Goal: Task Accomplishment & Management: Use online tool/utility

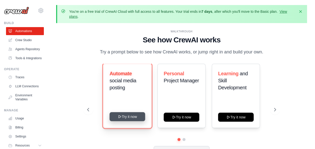
click at [120, 117] on icon at bounding box center [120, 116] width 4 height 4
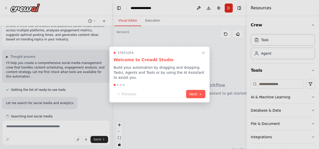
scroll to position [11, 0]
click at [192, 90] on button "Next" at bounding box center [195, 93] width 19 height 8
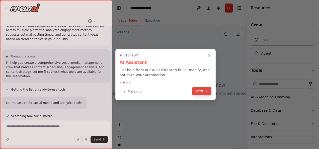
click at [200, 90] on button "Next" at bounding box center [201, 91] width 19 height 8
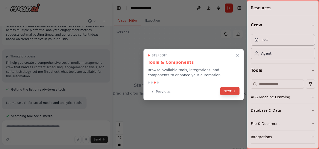
click at [225, 92] on button "Next" at bounding box center [229, 91] width 19 height 8
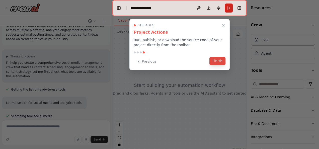
click at [214, 61] on button "Finish" at bounding box center [217, 61] width 16 height 8
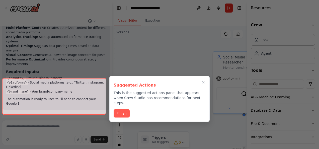
scroll to position [723, 0]
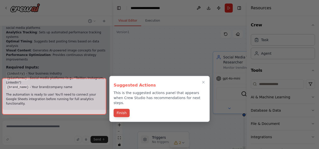
click at [124, 109] on button "Finish" at bounding box center [121, 113] width 16 height 8
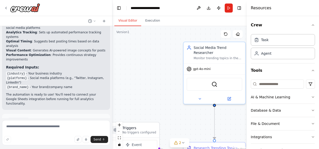
drag, startPoint x: 193, startPoint y: 81, endPoint x: 163, endPoint y: 72, distance: 31.0
click at [163, 72] on div ".deletable-edge-delete-btn { width: 20px; height: 20px; border: 0px solid #ffff…" at bounding box center [179, 88] width 134 height 125
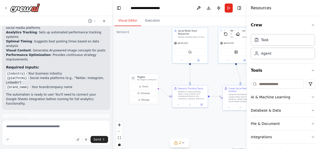
drag, startPoint x: 154, startPoint y: 75, endPoint x: 151, endPoint y: 48, distance: 27.2
click at [151, 48] on div ".deletable-edge-delete-btn { width: 20px; height: 20px; border: 0px solid #ffff…" at bounding box center [179, 88] width 134 height 125
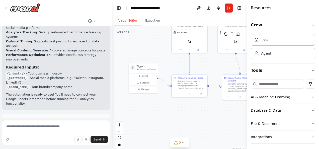
drag, startPoint x: 185, startPoint y: 131, endPoint x: 185, endPoint y: 121, distance: 10.5
click at [185, 121] on div ".deletable-edge-delete-btn { width: 20px; height: 20px; border: 0px solid #ffff…" at bounding box center [179, 88] width 134 height 125
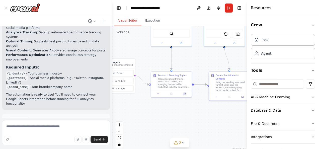
drag, startPoint x: 202, startPoint y: 102, endPoint x: 183, endPoint y: 107, distance: 19.6
click at [183, 107] on div ".deletable-edge-delete-btn { width: 20px; height: 20px; border: 0px solid #ffff…" at bounding box center [179, 88] width 134 height 125
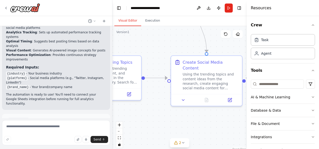
drag, startPoint x: 194, startPoint y: 104, endPoint x: 136, endPoint y: 111, distance: 58.8
click at [136, 111] on div ".deletable-edge-delete-btn { width: 20px; height: 20px; border: 0px solid #ffff…" at bounding box center [179, 88] width 134 height 125
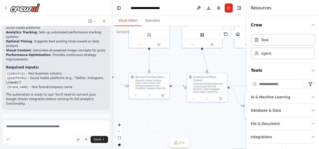
drag, startPoint x: 148, startPoint y: 119, endPoint x: 170, endPoint y: 114, distance: 22.4
click at [170, 114] on div ".deletable-edge-delete-btn { width: 20px; height: 20px; border: 0px solid #ffff…" at bounding box center [179, 88] width 134 height 125
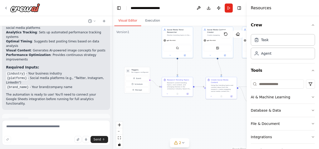
drag, startPoint x: 154, startPoint y: 116, endPoint x: 175, endPoint y: 110, distance: 21.8
click at [175, 110] on div ".deletable-edge-delete-btn { width: 20px; height: 20px; border: 0px solid #ffff…" at bounding box center [179, 88] width 134 height 125
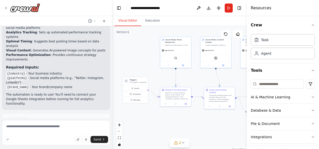
drag, startPoint x: 192, startPoint y: 74, endPoint x: 190, endPoint y: 84, distance: 10.2
click at [190, 84] on div ".deletable-edge-delete-btn { width: 20px; height: 20px; border: 0px solid #ffff…" at bounding box center [179, 88] width 134 height 125
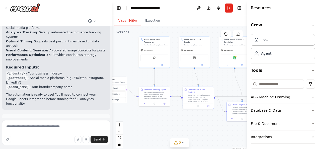
drag, startPoint x: 194, startPoint y: 79, endPoint x: 173, endPoint y: 79, distance: 21.3
click at [173, 79] on div ".deletable-edge-delete-btn { width: 20px; height: 20px; border: 0px solid #ffff…" at bounding box center [179, 88] width 134 height 125
click at [161, 96] on div "Research current trending topics, viral content, and emerging themes in the {in…" at bounding box center [156, 95] width 24 height 8
click at [200, 97] on div "Using the trending topics and content ideas from the research, create engaging …" at bounding box center [200, 97] width 24 height 8
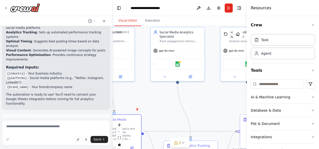
drag, startPoint x: 210, startPoint y: 53, endPoint x: 127, endPoint y: 99, distance: 95.1
click at [127, 99] on div ".deletable-edge-delete-btn { width: 20px; height: 20px; border: 0px solid #ffff…" at bounding box center [179, 88] width 134 height 125
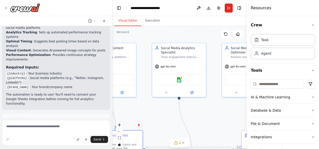
drag, startPoint x: 161, startPoint y: 109, endPoint x: 162, endPoint y: 124, distance: 15.8
click at [162, 124] on div ".deletable-edge-delete-btn { width: 20px; height: 20px; border: 0px solid #ffff…" at bounding box center [179, 88] width 134 height 125
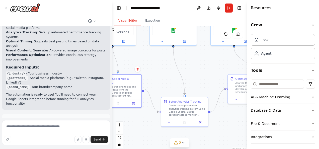
drag, startPoint x: 201, startPoint y: 123, endPoint x: 193, endPoint y: 69, distance: 54.2
click at [193, 69] on div ".deletable-edge-delete-btn { width: 20px; height: 20px; border: 0px solid #ffff…" at bounding box center [179, 88] width 134 height 125
click at [190, 113] on div "Create a comprehensive analytics tracking system using Google Sheets. Set up sp…" at bounding box center [187, 109] width 37 height 12
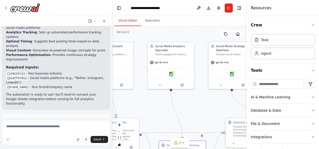
drag, startPoint x: 205, startPoint y: 70, endPoint x: 195, endPoint y: 93, distance: 25.7
click at [202, 113] on div ".deletable-edge-delete-btn { width: 20px; height: 20px; border: 0px solid #ffff…" at bounding box center [179, 88] width 134 height 125
click at [181, 62] on div "gpt-4o-mini" at bounding box center [170, 61] width 47 height 8
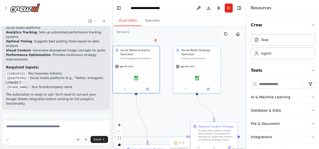
drag, startPoint x: 208, startPoint y: 113, endPoint x: 174, endPoint y: 117, distance: 34.8
click at [174, 117] on div ".deletable-edge-delete-btn { width: 20px; height: 20px; border: 0px solid #ffff…" at bounding box center [179, 88] width 134 height 125
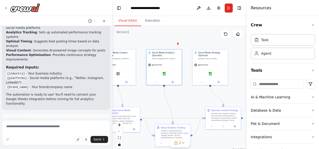
drag, startPoint x: 163, startPoint y: 117, endPoint x: 182, endPoint y: 104, distance: 23.2
click at [183, 104] on div ".deletable-edge-delete-btn { width: 20px; height: 20px; border: 0px solid #ffff…" at bounding box center [179, 88] width 134 height 125
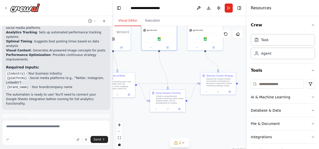
drag, startPoint x: 164, startPoint y: 109, endPoint x: 159, endPoint y: 75, distance: 34.5
click at [159, 75] on div ".deletable-edge-delete-btn { width: 20px; height: 20px; border: 0px solid #ffff…" at bounding box center [179, 88] width 134 height 125
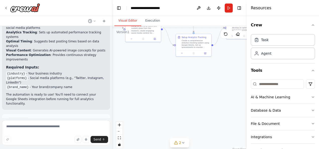
drag, startPoint x: 197, startPoint y: 118, endPoint x: 218, endPoint y: 78, distance: 45.9
click at [224, 73] on div ".deletable-edge-delete-btn { width: 20px; height: 20px; border: 0px solid #ffff…" at bounding box center [179, 88] width 134 height 125
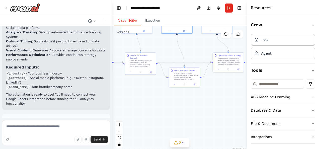
drag, startPoint x: 240, startPoint y: 75, endPoint x: 228, endPoint y: 133, distance: 58.7
click at [228, 133] on div ".deletable-edge-delete-btn { width: 20px; height: 20px; border: 0px solid #ffff…" at bounding box center [179, 88] width 134 height 125
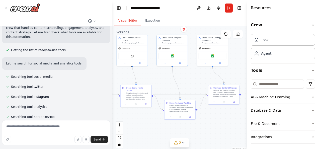
scroll to position [25, 0]
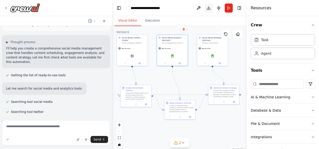
click at [206, 7] on button "Download" at bounding box center [208, 8] width 8 height 9
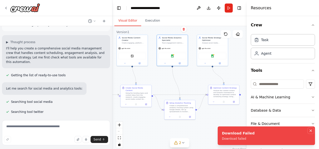
click at [310, 130] on icon "Notifications (F8)" at bounding box center [310, 130] width 2 height 2
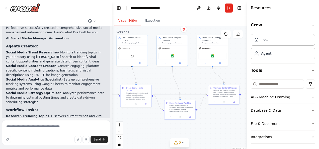
scroll to position [723, 0]
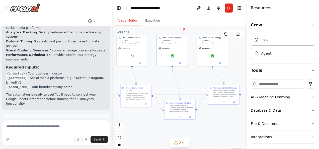
click at [16, 71] on code "{industry}" at bounding box center [16, 73] width 20 height 5
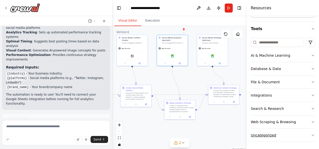
scroll to position [0, 0]
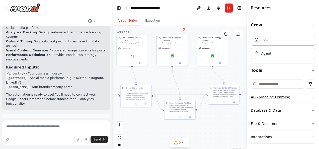
click at [311, 97] on icon "button" at bounding box center [313, 97] width 4 height 4
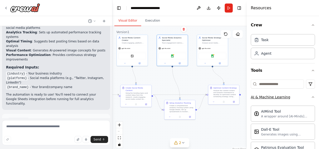
scroll to position [50, 0]
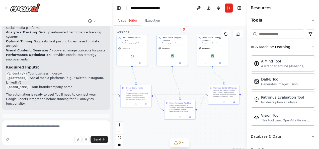
click at [85, 138] on button "Run Automation" at bounding box center [56, 142] width 100 height 8
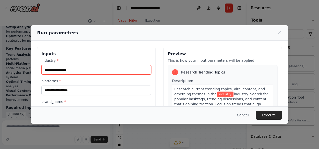
click at [63, 68] on input "industry *" at bounding box center [96, 70] width 110 height 10
type input "**********"
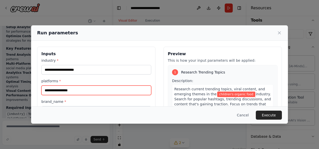
click at [67, 91] on input "platforms *" at bounding box center [96, 90] width 110 height 10
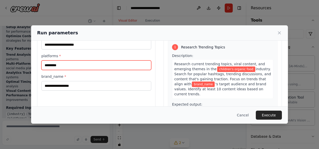
type input "*********"
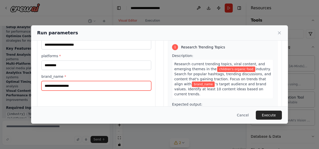
click at [69, 86] on input "brand_name *" at bounding box center [96, 86] width 110 height 10
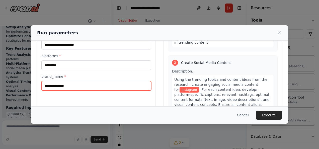
scroll to position [200, 0]
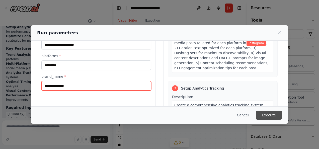
type input "**********"
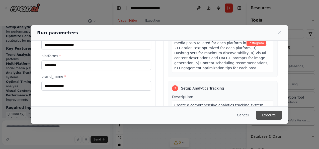
click at [275, 115] on button "Execute" at bounding box center [268, 114] width 26 height 9
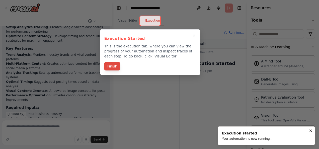
click at [117, 66] on button "Finish" at bounding box center [112, 66] width 16 height 8
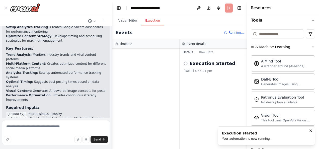
click at [151, 21] on button "Execution" at bounding box center [152, 21] width 23 height 11
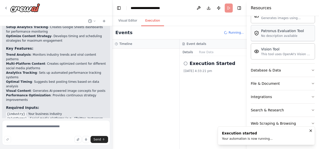
scroll to position [117, 0]
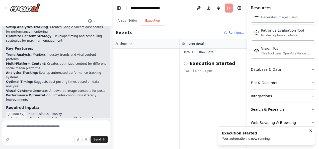
click at [207, 51] on button "Raw Data" at bounding box center [206, 52] width 21 height 7
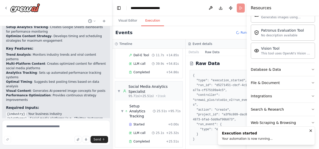
scroll to position [265, 0]
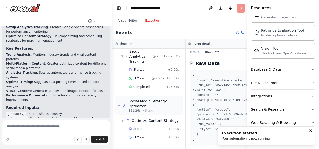
click at [255, 139] on div "Your automation is now running..." at bounding box center [247, 138] width 51 height 4
click at [192, 52] on button "Details" at bounding box center [193, 52] width 17 height 7
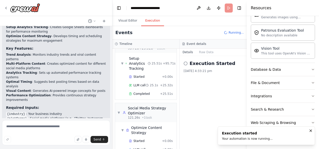
click at [197, 63] on h2 "Execution Started" at bounding box center [212, 63] width 46 height 7
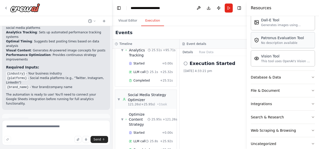
scroll to position [117, 0]
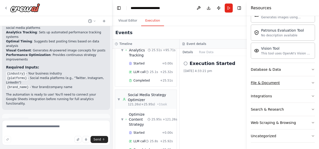
click at [311, 81] on icon "button" at bounding box center [313, 83] width 4 height 4
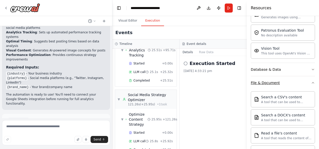
click at [311, 81] on icon "button" at bounding box center [313, 83] width 4 height 4
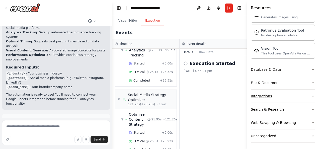
click at [311, 95] on icon "button" at bounding box center [313, 96] width 4 height 4
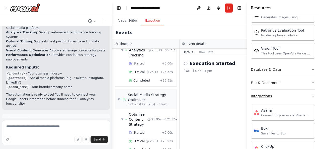
click at [311, 95] on icon "button" at bounding box center [313, 96] width 4 height 4
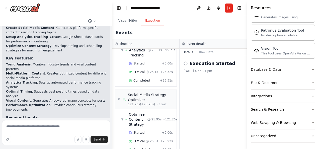
scroll to position [723, 0]
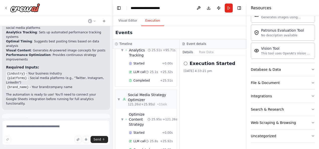
click at [204, 64] on h2 "Execution Started" at bounding box center [212, 63] width 46 height 7
click at [204, 53] on button "Raw Data" at bounding box center [206, 52] width 21 height 7
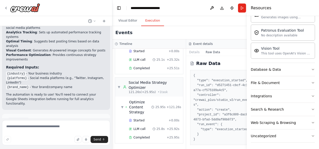
scroll to position [269, 0]
click at [191, 53] on button "Details" at bounding box center [194, 52] width 17 height 7
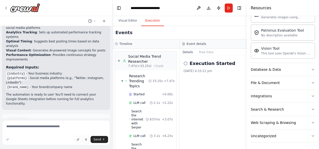
scroll to position [294, 0]
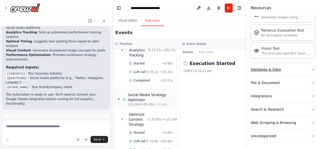
click at [311, 68] on icon "button" at bounding box center [313, 69] width 4 height 4
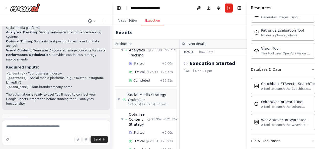
click at [312, 69] on icon "button" at bounding box center [313, 69] width 2 height 1
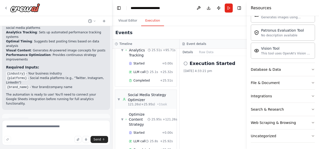
click at [200, 65] on h2 "Execution Started" at bounding box center [212, 63] width 46 height 7
click at [141, 148] on span "Completed" at bounding box center [141, 150] width 16 height 4
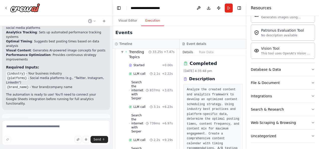
scroll to position [0, 0]
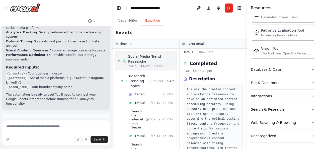
click at [143, 60] on div "Social Media Trend Researcher" at bounding box center [151, 59] width 46 height 10
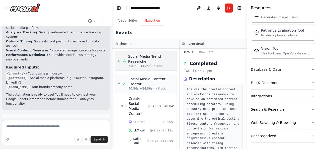
click at [143, 58] on div "Social Media Trend Researcher" at bounding box center [151, 59] width 46 height 10
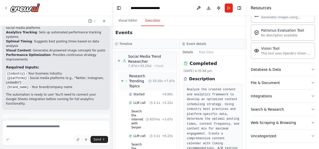
click at [131, 78] on span "Research Trending Topics" at bounding box center [139, 80] width 20 height 15
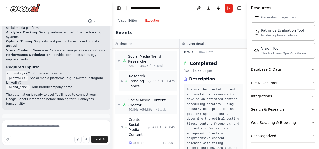
click at [134, 77] on span "Research Trending Topics" at bounding box center [139, 80] width 20 height 15
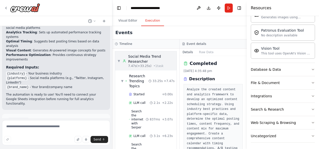
click at [119, 59] on span "▼" at bounding box center [118, 61] width 3 height 4
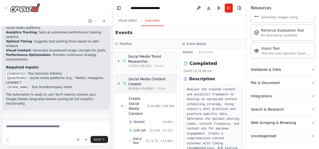
click at [119, 83] on span "▼" at bounding box center [118, 83] width 3 height 4
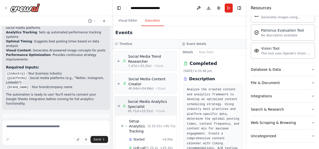
click at [119, 106] on span "▼" at bounding box center [118, 106] width 3 height 4
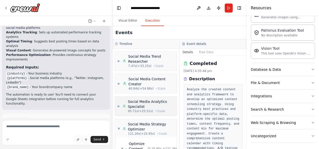
scroll to position [40, 0]
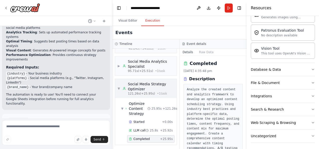
click at [118, 88] on span "▼" at bounding box center [118, 88] width 3 height 4
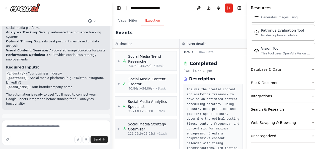
click at [145, 130] on div "Social Media Strategy Optimizer" at bounding box center [151, 126] width 46 height 10
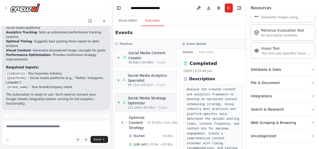
scroll to position [40, 0]
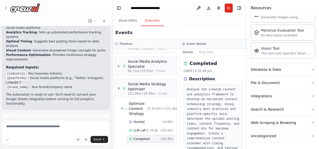
click at [150, 138] on div "Completed" at bounding box center [143, 139] width 29 height 4
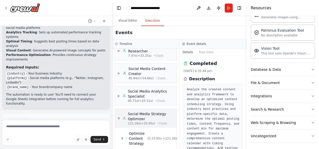
scroll to position [0, 0]
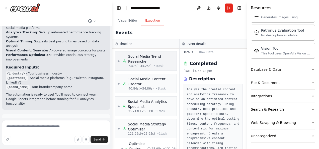
click at [118, 59] on span "▶" at bounding box center [118, 61] width 3 height 4
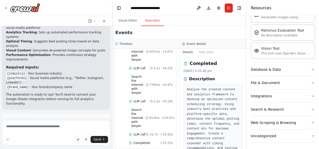
scroll to position [125, 0]
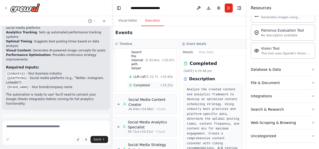
click at [139, 81] on div "Completed + 33.25s" at bounding box center [150, 85] width 47 height 8
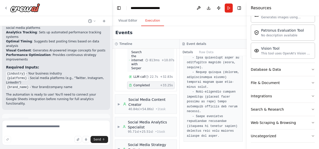
scroll to position [0, 0]
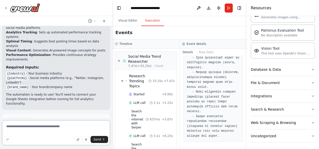
click at [60, 128] on textarea at bounding box center [56, 132] width 108 height 25
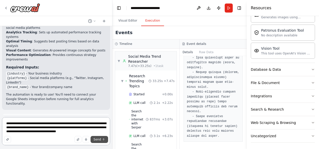
type textarea "**********"
click at [98, 139] on span "Send" at bounding box center [97, 139] width 8 height 4
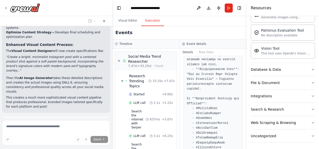
scroll to position [604, 0]
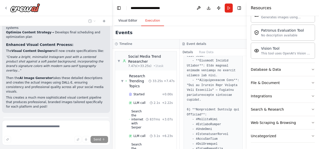
click at [120, 20] on button "Visual Editor" at bounding box center [127, 21] width 27 height 11
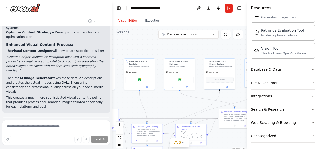
drag, startPoint x: 199, startPoint y: 79, endPoint x: 166, endPoint y: 103, distance: 40.5
click at [166, 103] on div ".deletable-edge-delete-btn { width: 20px; height: 20px; border: 0px solid #ffff…" at bounding box center [179, 88] width 134 height 125
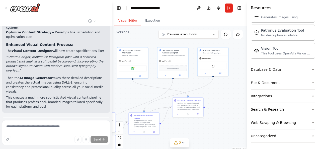
drag, startPoint x: 204, startPoint y: 94, endPoint x: 157, endPoint y: 83, distance: 48.2
click at [157, 83] on div ".deletable-edge-delete-btn { width: 20px; height: 20px; border: 0px solid #ffff…" at bounding box center [179, 88] width 134 height 125
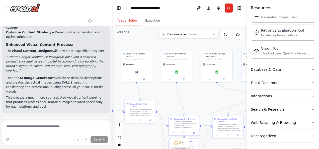
drag, startPoint x: 122, startPoint y: 92, endPoint x: 206, endPoint y: 96, distance: 84.0
click at [206, 96] on div ".deletable-edge-delete-btn { width: 20px; height: 20px; border: 0px solid #ffff…" at bounding box center [179, 88] width 134 height 125
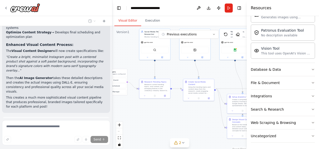
drag, startPoint x: 156, startPoint y: 94, endPoint x: 214, endPoint y: 72, distance: 62.4
click at [214, 72] on div ".deletable-edge-delete-btn { width: 20px; height: 20px; border: 0px solid #ffff…" at bounding box center [179, 88] width 134 height 125
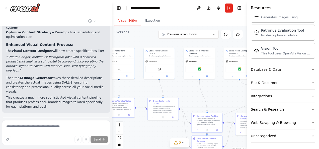
drag, startPoint x: 171, startPoint y: 70, endPoint x: 136, endPoint y: 89, distance: 40.3
click at [136, 89] on div ".deletable-edge-delete-btn { width: 20px; height: 20px; border: 0px solid #ffff…" at bounding box center [179, 88] width 134 height 125
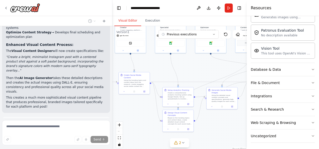
drag, startPoint x: 179, startPoint y: 87, endPoint x: 151, endPoint y: 61, distance: 38.7
click at [151, 61] on div ".deletable-edge-delete-btn { width: 20px; height: 20px; border: 0px solid #ffff…" at bounding box center [179, 88] width 134 height 125
click at [86, 141] on button "Run Automation" at bounding box center [56, 145] width 100 height 8
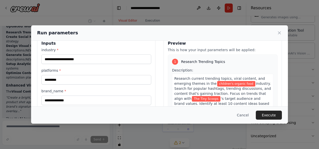
scroll to position [0, 0]
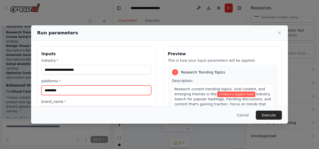
click at [67, 91] on input "*********" at bounding box center [96, 90] width 110 height 10
type input "**********"
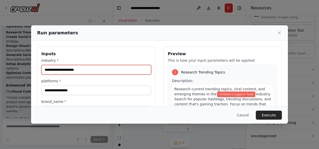
click at [101, 67] on input "**********" at bounding box center [96, 70] width 110 height 10
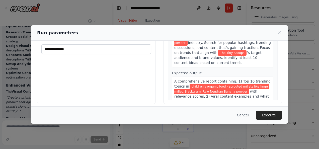
scroll to position [65, 0]
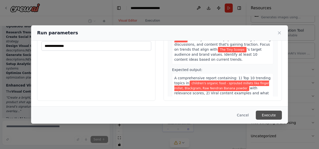
type input "**********"
click at [273, 116] on button "Execute" at bounding box center [268, 114] width 26 height 9
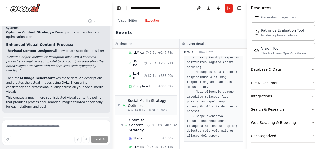
scroll to position [582, 0]
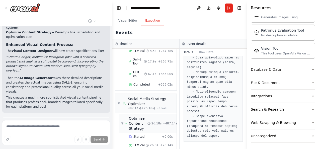
click at [137, 116] on span "Optimize Content Strategy" at bounding box center [138, 123] width 19 height 15
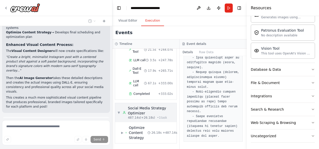
scroll to position [557, 0]
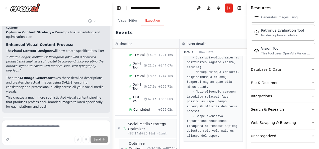
click at [140, 141] on span "Optimize Content Strategy" at bounding box center [138, 148] width 19 height 15
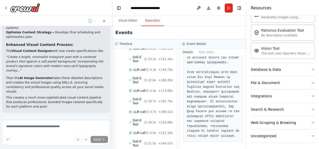
scroll to position [457, 0]
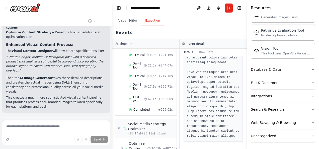
click at [137, 107] on span "Completed" at bounding box center [141, 109] width 16 height 4
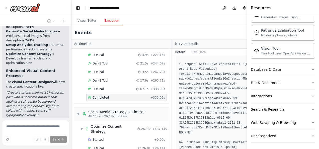
scroll to position [1562, 0]
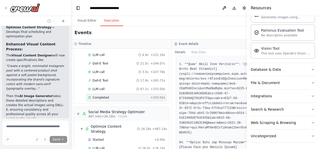
drag, startPoint x: 111, startPoint y: 85, endPoint x: 71, endPoint y: 84, distance: 40.3
click at [71, 84] on div "Create a crew that schedules and publishes social media content across multiple…" at bounding box center [159, 74] width 319 height 149
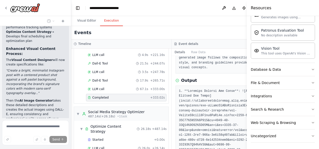
scroll to position [100, 0]
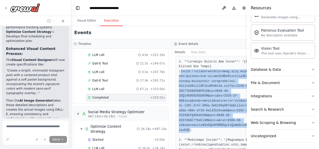
drag, startPoint x: 176, startPoint y: 70, endPoint x: 184, endPoint y: 130, distance: 59.8
copy pre "https://oaidalleapiprodscus.blob.core.windows.net/private/org-hZRtglLxBYvAvvtxh…"
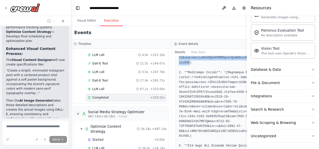
scroll to position [175, 0]
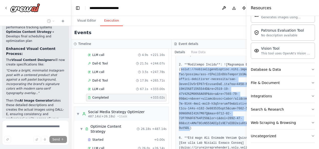
drag, startPoint x: 175, startPoint y: 69, endPoint x: 183, endPoint y: 127, distance: 58.9
copy pre "https://oaidalleapiprodscus.blob.core.windows.net/private/org-hZRtglLxBYvAvvtxh…"
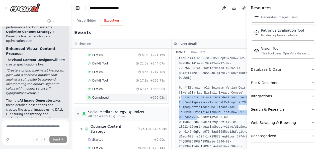
scroll to position [275, 0]
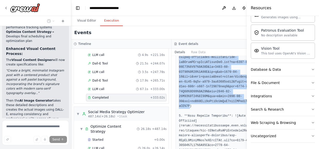
drag, startPoint x: 175, startPoint y: 96, endPoint x: 183, endPoint y: 105, distance: 11.9
copy pre "https://oaidalleapiprodscus.blob.core.windows.net/private/org-hZRtglLxBYvAvvtxh…"
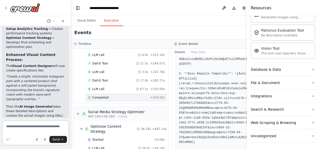
scroll to position [326, 0]
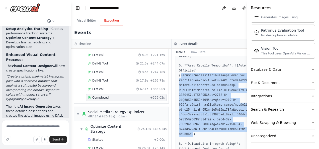
drag, startPoint x: 176, startPoint y: 75, endPoint x: 187, endPoint y: 133, distance: 58.3
copy pre "https://oaidalleapiprodscus.blob.core.windows.net/private/org-hZRtglLxBYvAvvtxh…"
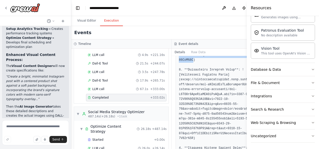
scroll to position [401, 0]
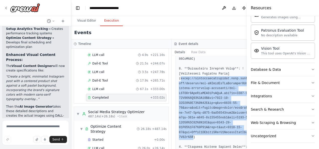
drag, startPoint x: 175, startPoint y: 77, endPoint x: 187, endPoint y: 137, distance: 60.8
click at [187, 137] on pre at bounding box center [222, 147] width 86 height 777
copy pre "https://oaidalleapiprodscus.blob.core.windows.net/private/org-hZRtglLxBYvAvvtxh…"
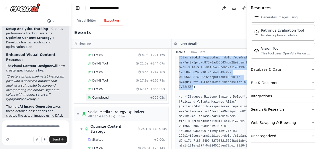
scroll to position [476, 0]
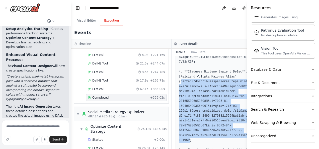
drag, startPoint x: 176, startPoint y: 82, endPoint x: 184, endPoint y: 139, distance: 57.7
click at [184, 139] on pre at bounding box center [222, 72] width 86 height 777
copy pre "https://oaidalleapiprodscus.blob.core.windows.net/private/org-hZRtglLxBYvAvvtxh…"
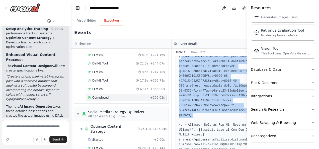
scroll to position [601, 0]
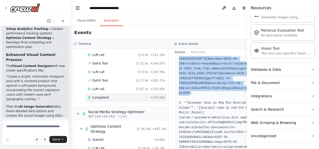
drag, startPoint x: 176, startPoint y: 85, endPoint x: 183, endPoint y: 93, distance: 11.4
copy pre "https://oaidalleapiprodscus.blob.core.windows.net/private/org-hZRtglLxBYvAvvtxh…"
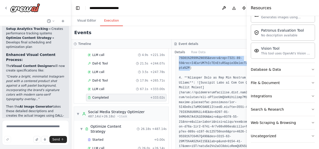
scroll to position [651, 0]
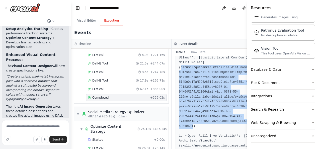
drag, startPoint x: 176, startPoint y: 67, endPoint x: 188, endPoint y: 125, distance: 59.3
copy pre "https://oaidalleapiprodscus.blob.core.windows.net/private/org-hZRtglLxBYvAvvtxh…"
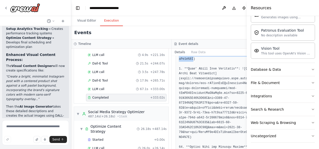
scroll to position [726, 0]
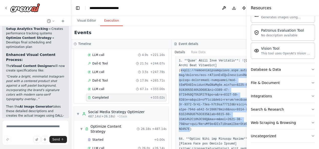
drag, startPoint x: 176, startPoint y: 69, endPoint x: 185, endPoint y: 127, distance: 58.8
copy pre "https://oaidalleapiprodscus.blob.core.windows.net/private/org-hZRtglLxBYvAvvtxh…"
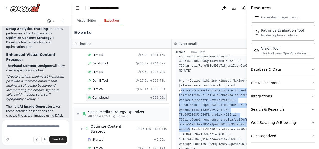
scroll to position [798, 0]
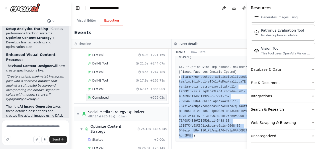
drag, startPoint x: 176, startPoint y: 98, endPoint x: 188, endPoint y: 134, distance: 38.3
copy pre "https://oaidalleapiprodscus.blob.core.windows.net/private/org-hZRtglLxBYvAvvtxh…"
click at [230, 8] on button "Download" at bounding box center [234, 8] width 8 height 9
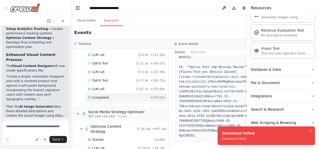
click at [8, 9] on icon at bounding box center [6, 8] width 4 height 4
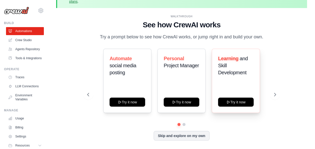
scroll to position [22, 0]
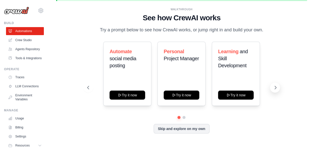
click at [276, 87] on icon at bounding box center [275, 87] width 5 height 5
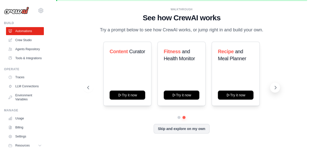
click at [276, 87] on icon at bounding box center [275, 87] width 5 height 5
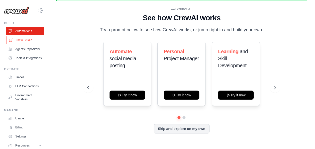
click at [24, 39] on link "Crew Studio" at bounding box center [26, 40] width 38 height 8
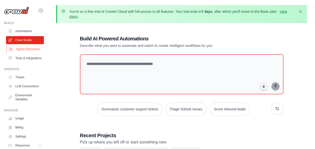
click at [21, 50] on link "Agents Repository" at bounding box center [26, 49] width 38 height 8
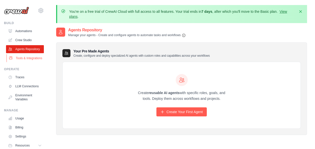
click at [25, 62] on link "Tools & Integrations" at bounding box center [26, 58] width 38 height 8
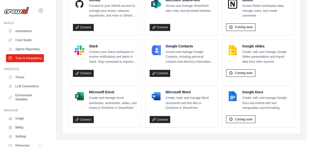
scroll to position [370, 0]
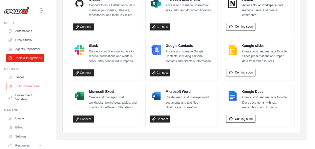
click at [23, 90] on link "LLM Connections" at bounding box center [26, 86] width 38 height 8
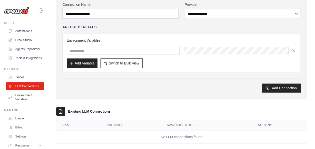
scroll to position [66, 0]
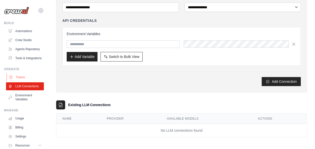
click at [18, 81] on link "Traces" at bounding box center [26, 77] width 38 height 8
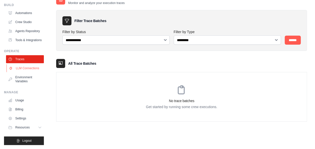
scroll to position [30, 0]
click at [21, 111] on link "Billing" at bounding box center [26, 109] width 38 height 8
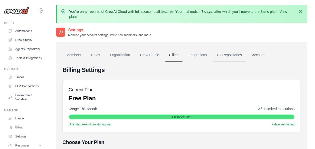
click at [227, 55] on link "Git Repositories" at bounding box center [229, 55] width 33 height 14
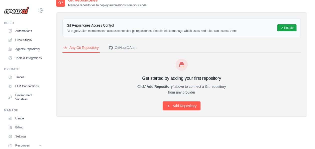
scroll to position [32, 0]
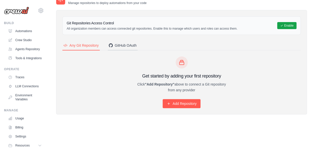
click at [134, 46] on div "GitHub OAuth" at bounding box center [123, 45] width 28 height 5
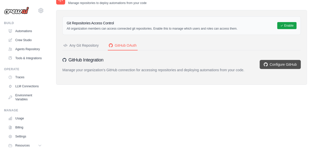
click at [288, 65] on link "Configure GitHub" at bounding box center [279, 64] width 41 height 9
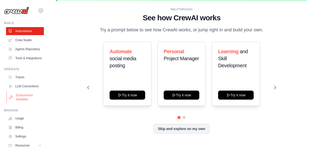
scroll to position [30, 0]
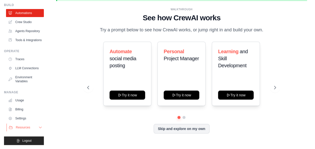
click at [27, 127] on span "Resources" at bounding box center [23, 127] width 14 height 4
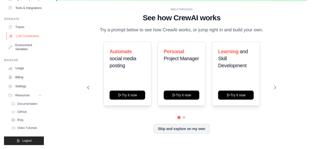
scroll to position [62, 0]
click at [24, 86] on link "Settings" at bounding box center [26, 86] width 38 height 8
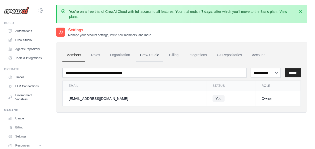
click at [157, 56] on link "Crew Studio" at bounding box center [149, 55] width 27 height 14
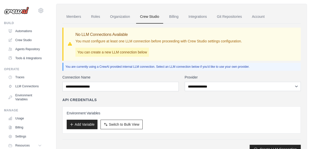
scroll to position [12, 0]
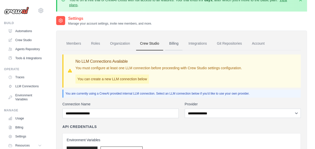
click at [173, 43] on link "Billing" at bounding box center [173, 44] width 17 height 14
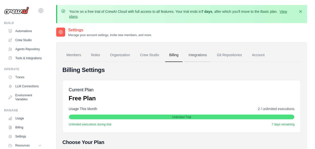
click at [201, 57] on link "Integrations" at bounding box center [197, 55] width 26 height 14
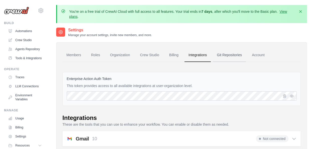
click at [239, 58] on link "Git Repositories" at bounding box center [229, 55] width 33 height 14
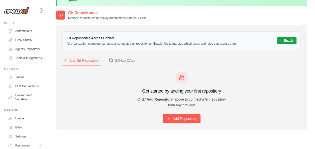
scroll to position [32, 0]
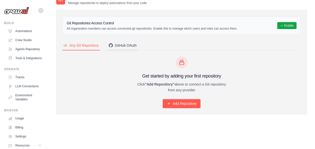
click at [117, 44] on div "GitHub OAuth" at bounding box center [123, 45] width 28 height 5
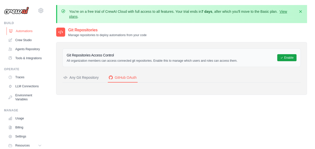
click at [27, 31] on link "Automations" at bounding box center [26, 31] width 38 height 8
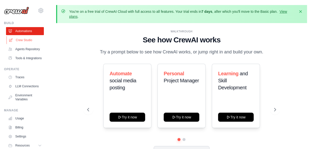
click at [22, 39] on link "Crew Studio" at bounding box center [26, 40] width 38 height 8
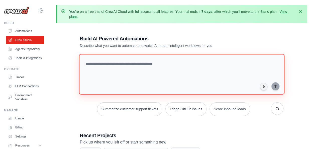
click at [131, 64] on textarea at bounding box center [181, 74] width 205 height 41
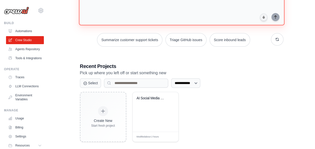
scroll to position [75, 0]
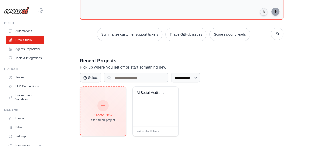
click at [104, 107] on icon at bounding box center [103, 106] width 6 height 6
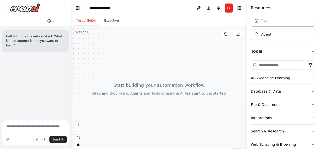
scroll to position [42, 0]
